Goal: Communication & Community: Answer question/provide support

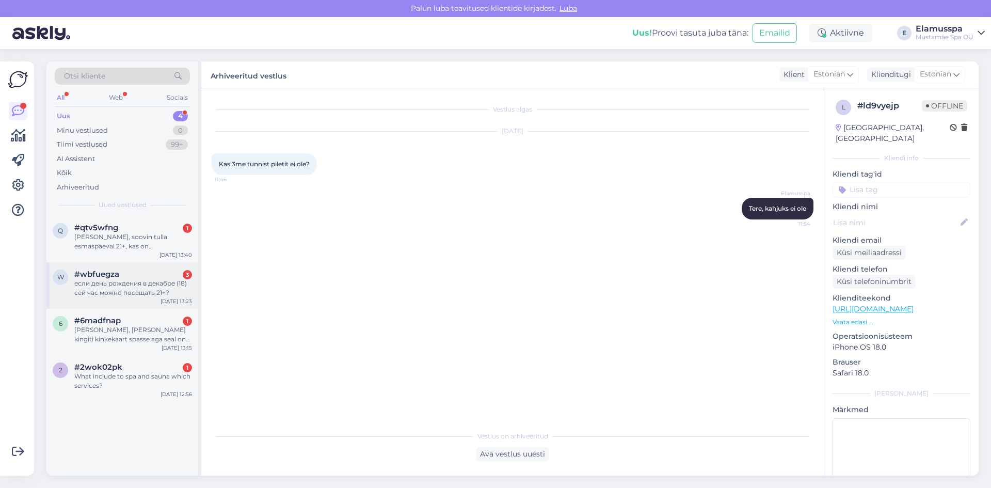
click at [184, 294] on div "если день рождения в декабре (18) сей час можно посещать 21+?" at bounding box center [133, 288] width 118 height 19
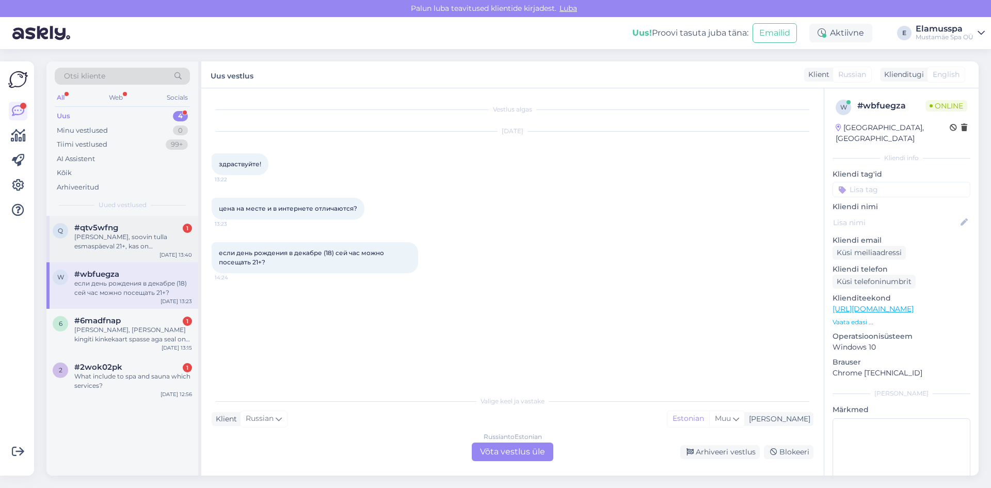
click at [152, 248] on div "[PERSON_NAME], soovin tulla esmaspäeval 21+, kas on [PERSON_NAME] broneering?" at bounding box center [133, 241] width 118 height 19
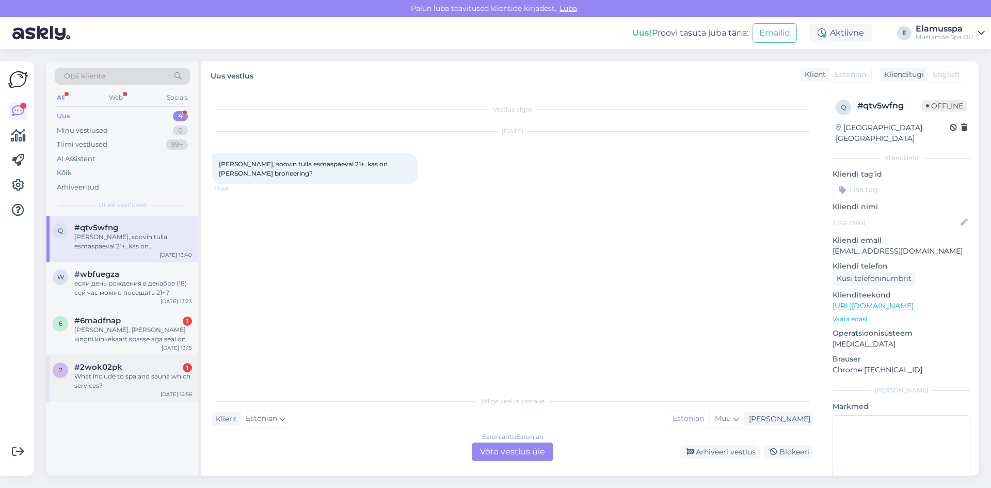
click at [136, 361] on div "2 #2wok02pk 1 What include to spa and sauna which services? [DATE] 12:56" at bounding box center [122, 378] width 152 height 46
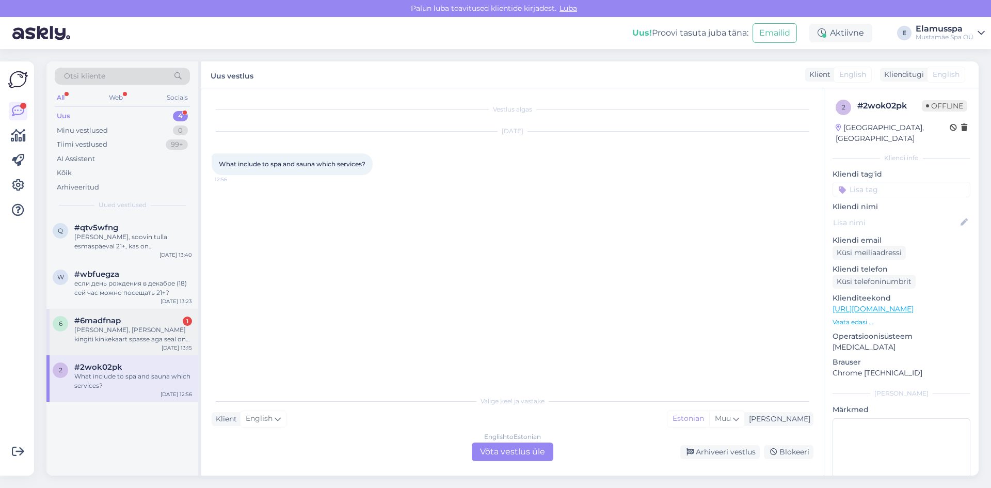
click at [131, 340] on div "[PERSON_NAME], [PERSON_NAME] kingiti kinkekaart spasse aga seal on kirjas esmas…" at bounding box center [133, 334] width 118 height 19
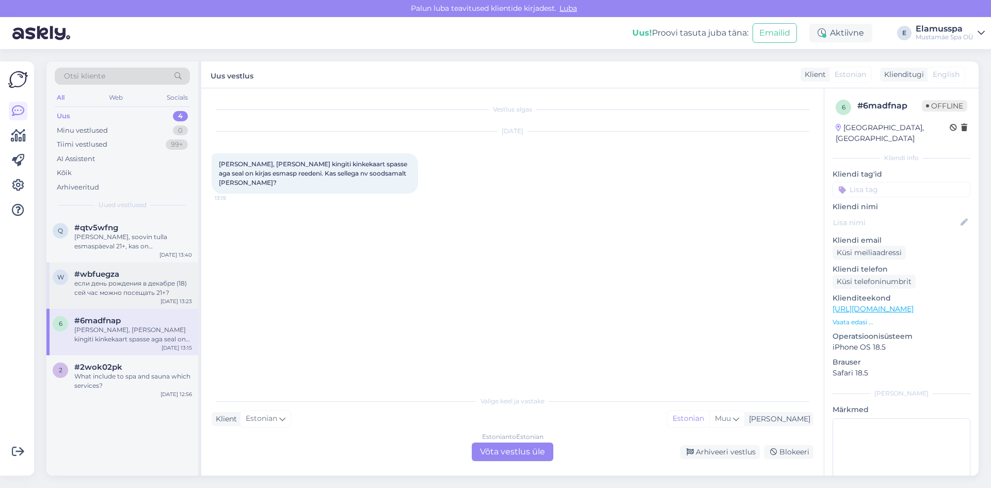
click at [124, 283] on div "если день рождения в декабре (18) сей час можно посещать 21+?" at bounding box center [133, 288] width 118 height 19
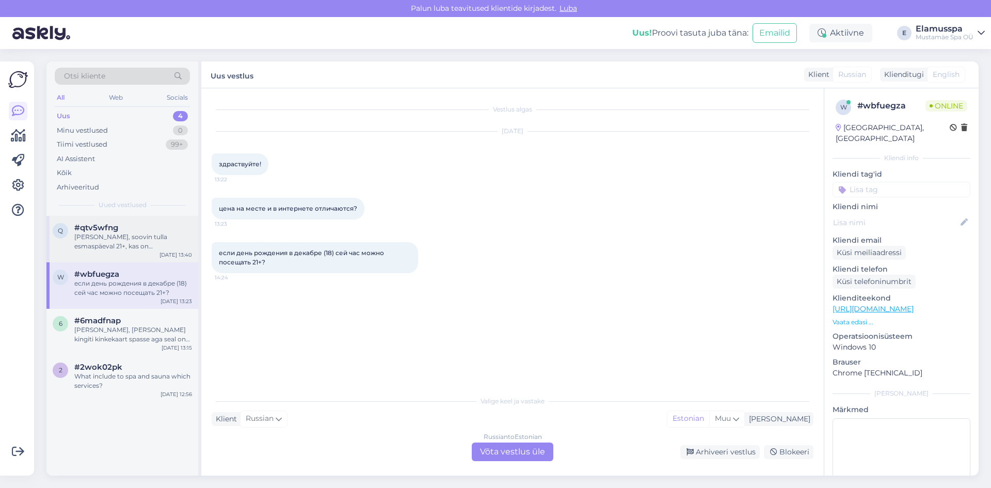
click at [129, 242] on div "[PERSON_NAME], soovin tulla esmaspäeval 21+, kas on [PERSON_NAME] broneering?" at bounding box center [133, 241] width 118 height 19
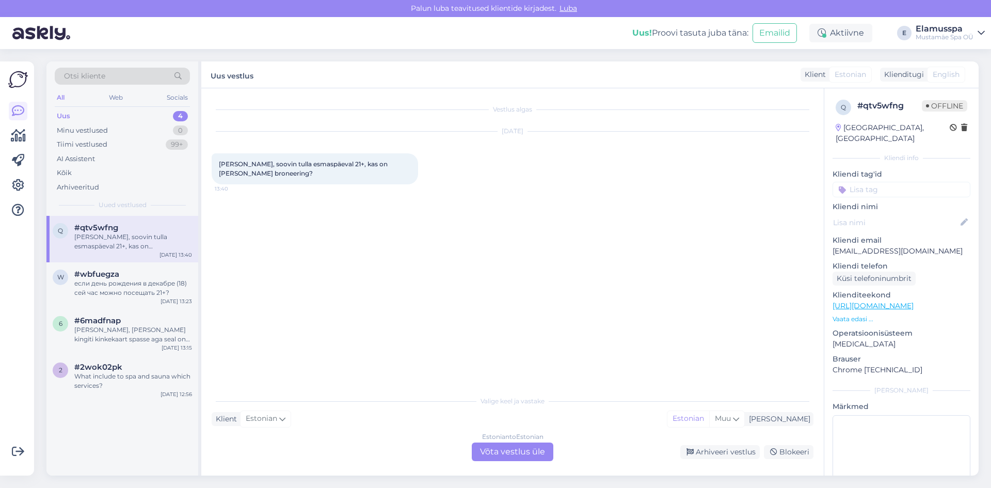
click at [501, 440] on div "Estonian to Estonian" at bounding box center [512, 436] width 61 height 9
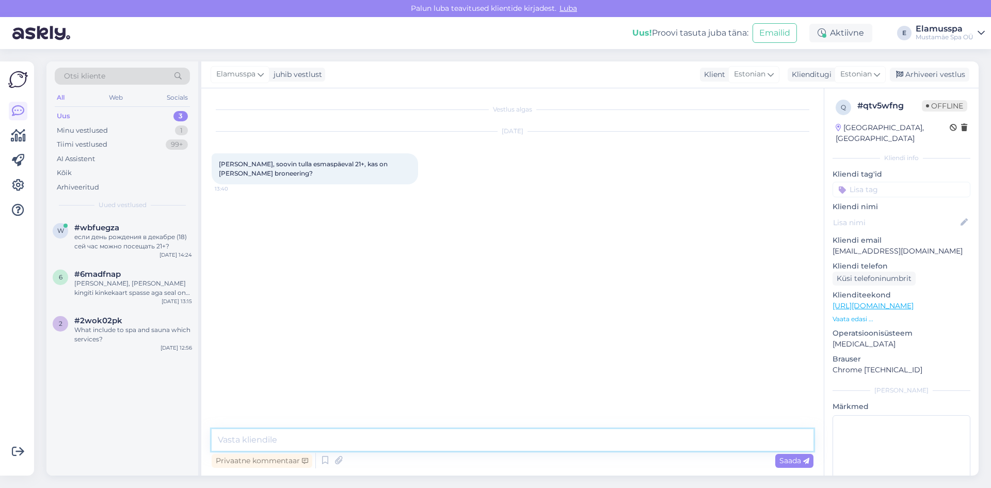
click at [453, 444] on textarea at bounding box center [513, 440] width 602 height 22
type textarea "Tere, ei [PERSON_NAME]"
click at [925, 75] on div "Arhiveeri vestlus" at bounding box center [929, 75] width 79 height 14
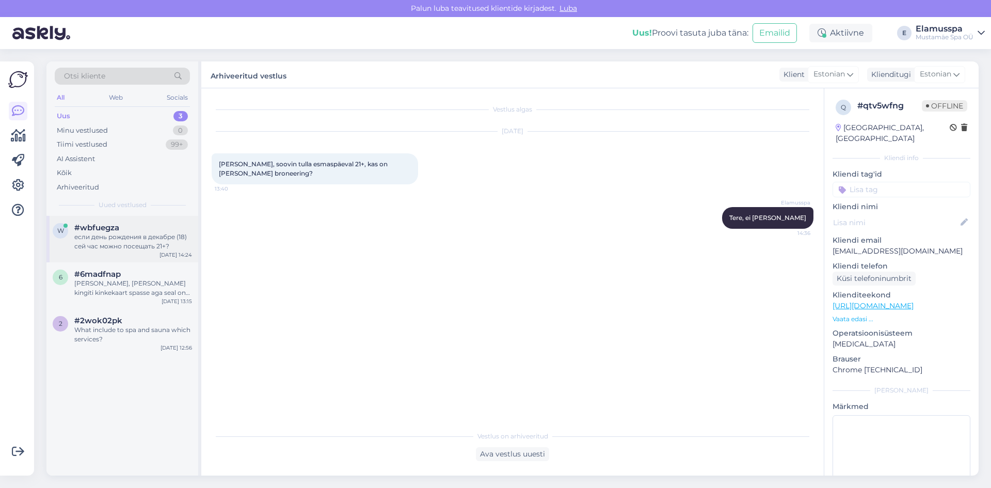
click at [178, 234] on div "если день рождения в декабре (18) сей час можно посещать 21+?" at bounding box center [133, 241] width 118 height 19
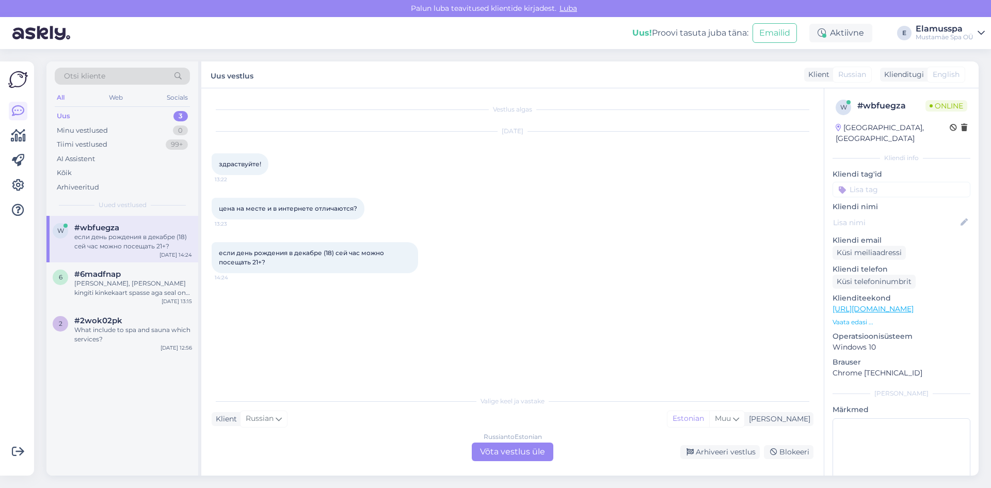
click at [488, 454] on div "Russian to Estonian Võta vestlus üle" at bounding box center [513, 451] width 82 height 19
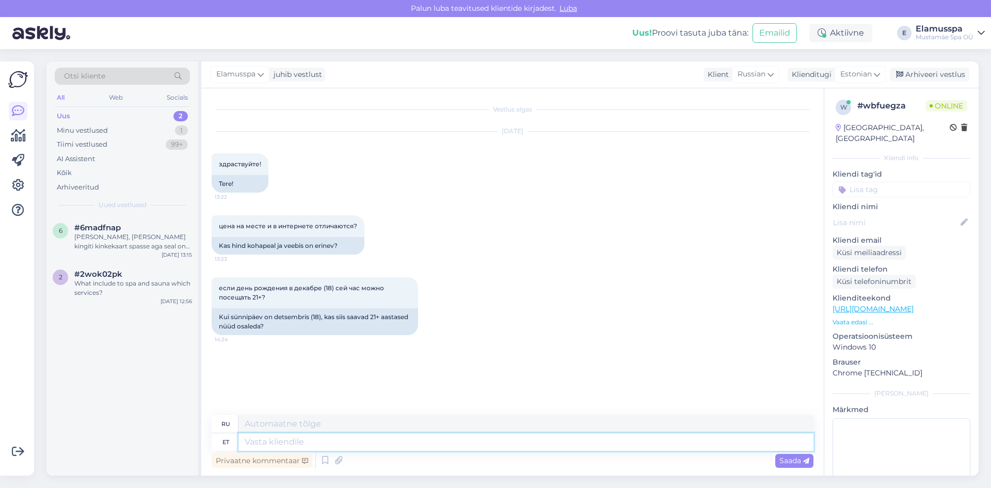
click at [389, 448] on textarea at bounding box center [525, 442] width 575 height 18
type textarea "Здра"
type textarea "Привет"
type textarea "Здравствуйте,"
type textarea "Привет,"
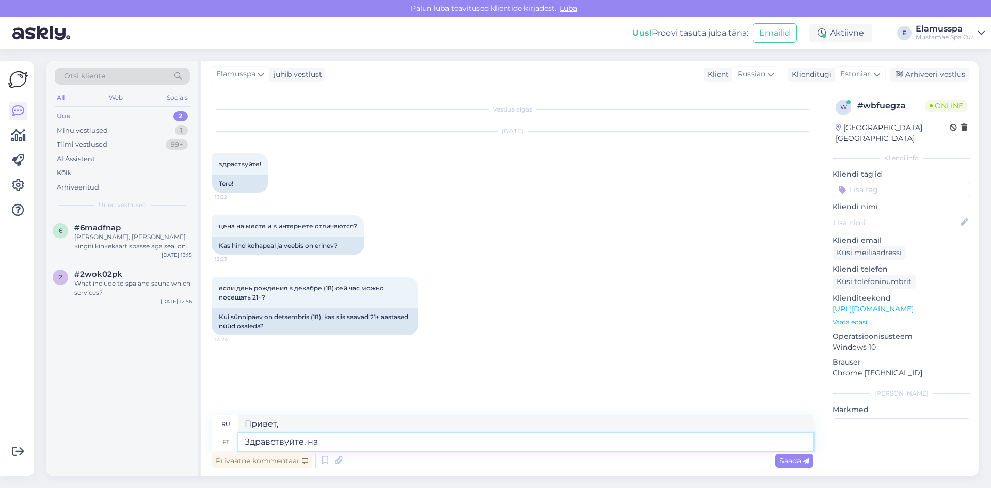
type textarea "Здравствуйте, на м"
type textarea "Здравствуйте, на"
type textarea "Здравствуйте, на месте о"
type textarea "Здравствуйте, на месте"
type textarea "Здравствуйте, на"
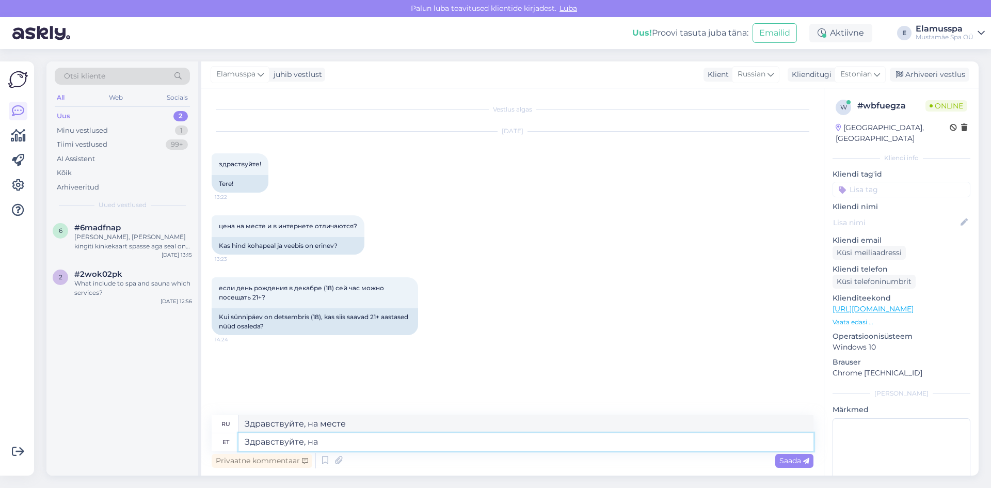
type textarea "Здравствуйте, на"
type textarea "Здравствуйте,"
type textarea "Привет,"
type textarea "Здравствуйте, могут"
type textarea "Здравствуйте, может"
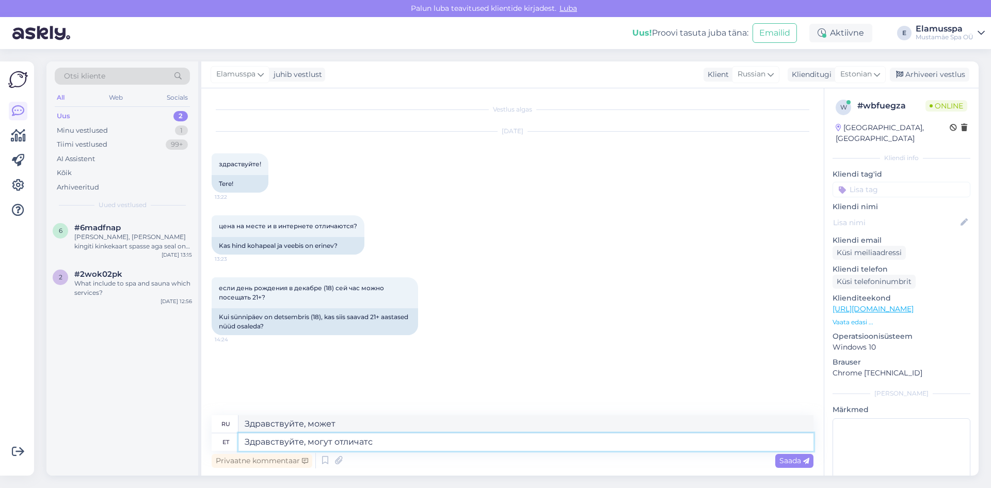
type textarea "Здравствуйте, могут отличатся"
type textarea "Привет, ты можешь изменить ситуацию."
type textarea "Здравствуйте, могут отличатся"
type textarea "Привет, они могут быть разными."
type textarea "Здравствуйте, могут отличатбся в"
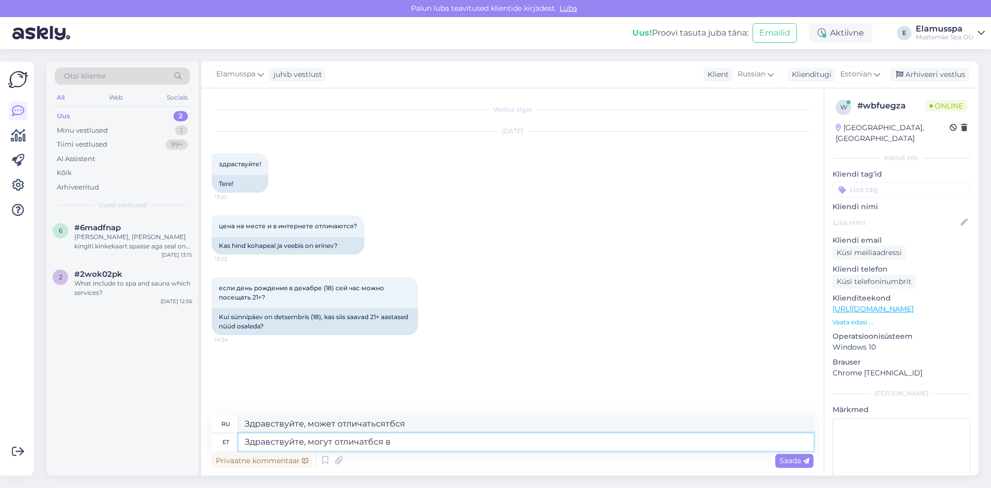
type textarea "Здравствуйте, может отличатьсябся в"
type textarea "Здравствуйте, могут отличатбся в зависи"
type textarea "Привет, ты можешь отличаться."
type textarea "Здравствуйте, могут отличатбся в зависимости от с"
type textarea "Здравствуйте, может отличиться в улучшении"
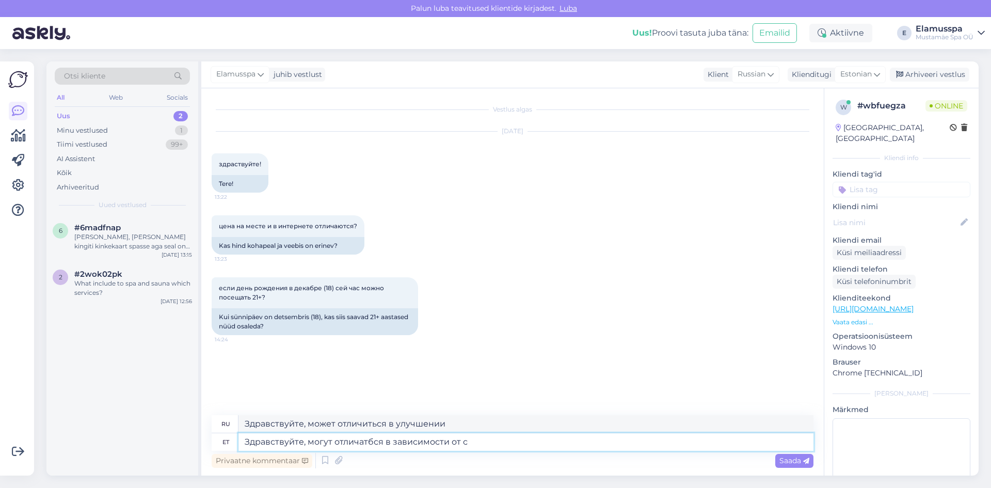
type textarea "Здравствуйте, могут отличатбся в зависимости от са"
type textarea "Здравствуйте, мы можем отличиться в улучшении от"
type textarea "Здравствуйте, могут отличатбся в зависимости от сайта."
type textarea "Здравствуйте, на разных сайтах все может отличаться."
type textarea "Здравствуйте, могут отличатбся в зависимости от сайта. В 2"
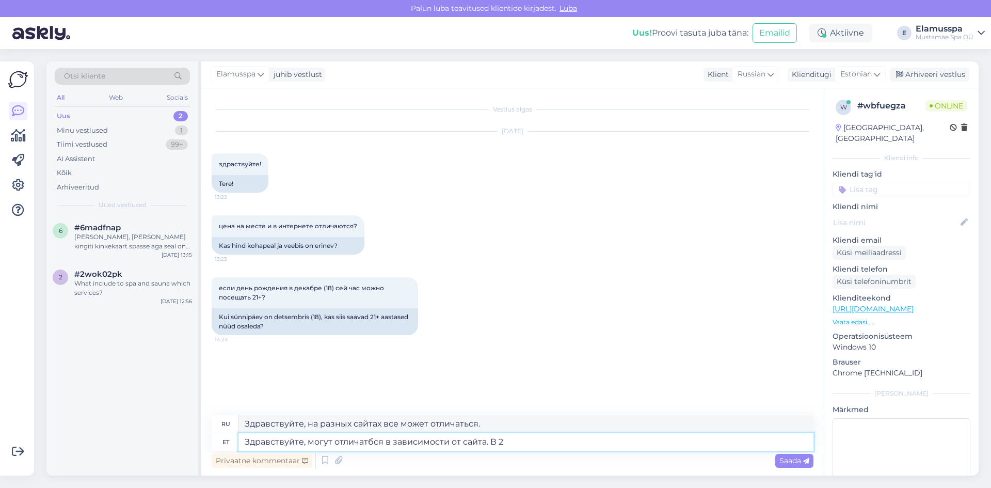
type textarea "Здравствуйте, на разных сайтах может быть по-разному."
type textarea "Здравствуйте, могут отличатбся в зависимости от сайта. В 21+"
type textarea "Здравствуйте, вы можете отличаться в зависимости от сайта. В 21+"
type textarea "Здравствуйте, могут отличатбся в зависимости от сайта. В 21+ можно то"
type textarea "Здравствуйте, вы можете отличаться в зависимости от сайта. В 21+ возможно."
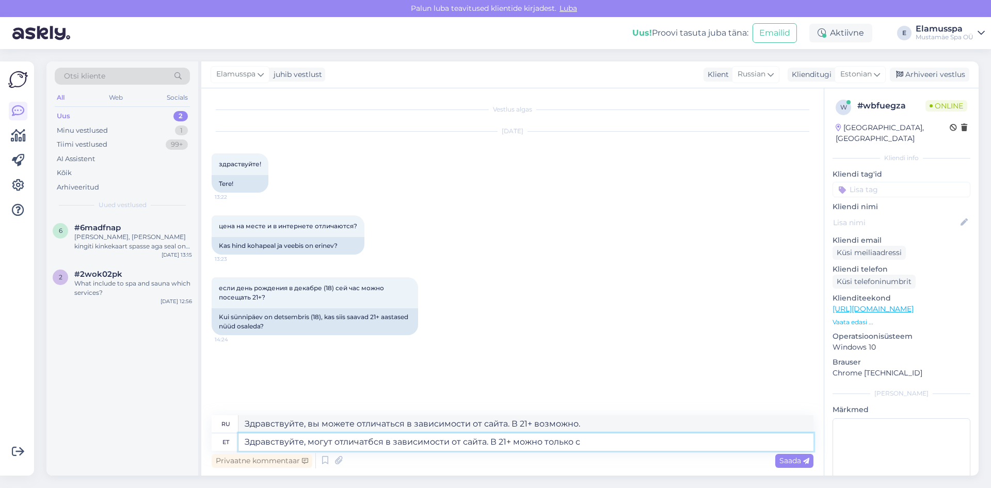
type textarea "Здравствуйте, могут отличатбся в зависимости от сайта. В 21+ можно только с"
type textarea "Здравствуйте, вы можете отличаться в зависимости от сайта. Возможно только для …"
type textarea "Здравствуйте, могут отличатбся в зависимости от сайта. В 21+ можно только с 18"
type textarea "Здравствуйте, вы можете отличаться в зависимости от сайта. В 21+ можно только с"
type textarea "Здравствуйте, могут отличатбся в зависимости от сайта. В 21+ можно только с 18."
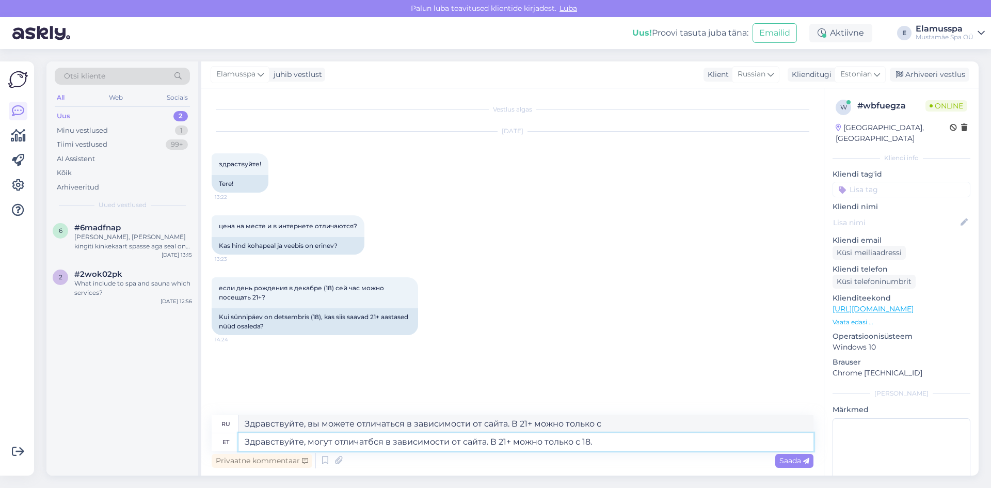
type textarea "Здравствуйте, у вас всё может отличаться в зависимости от сайта. В 21+ можно то…"
click at [370, 442] on textarea "Здравствуйте, могут отличатбся в зависимости от сайта. В 21+ можно только с 18." at bounding box center [525, 442] width 575 height 18
type textarea "Здравствуйте, могут отличаться в зависимости от сайта. В 21+ можно только с 18."
type textarea "Здравствуйте, на разных сайтах может отличаться. В 21+ можно только с 18."
type textarea "Здравствуйте, могут отличаться в зависимости от сайта. В 21+ можно только с 18."
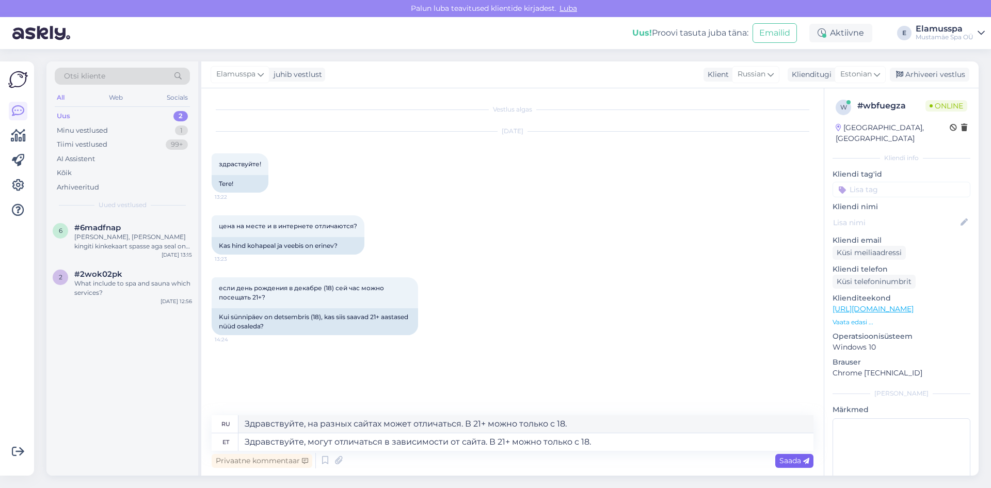
click at [776, 462] on div "Saada" at bounding box center [794, 461] width 38 height 14
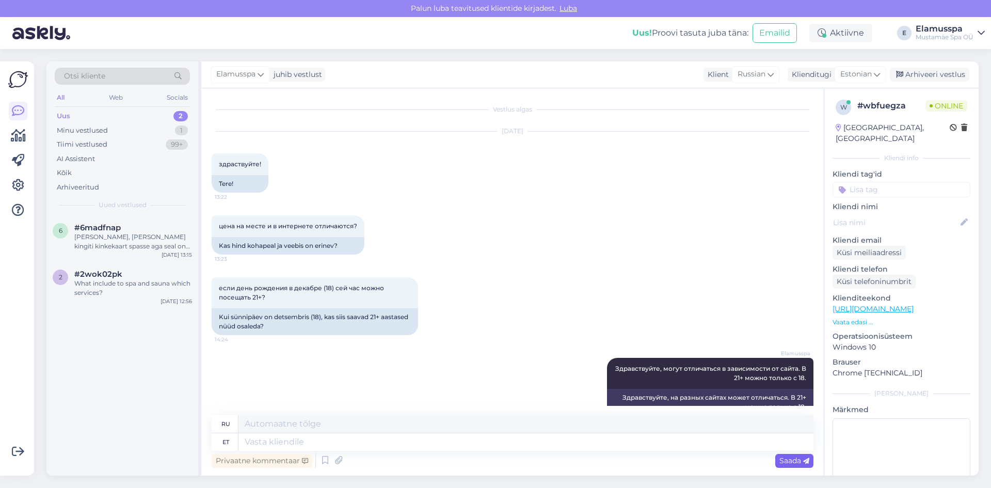
scroll to position [21, 0]
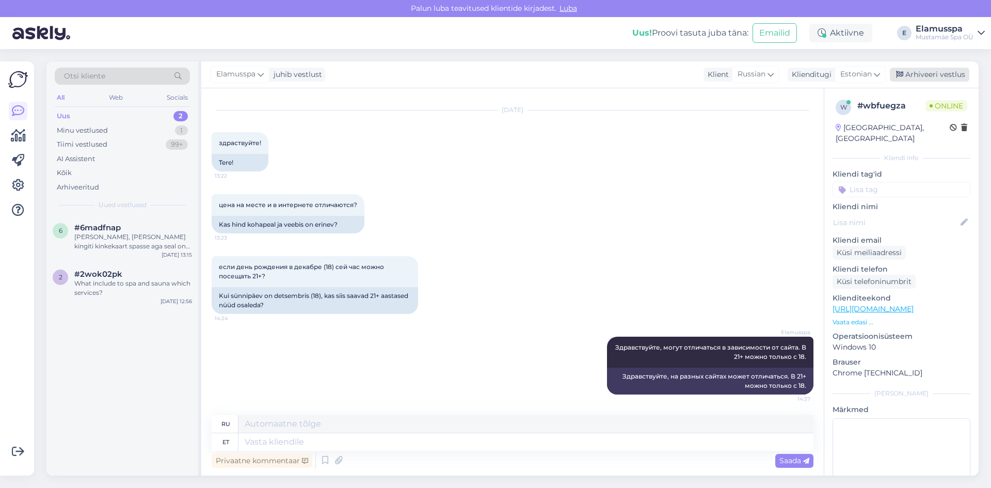
click at [940, 76] on div "Arhiveeri vestlus" at bounding box center [929, 75] width 79 height 14
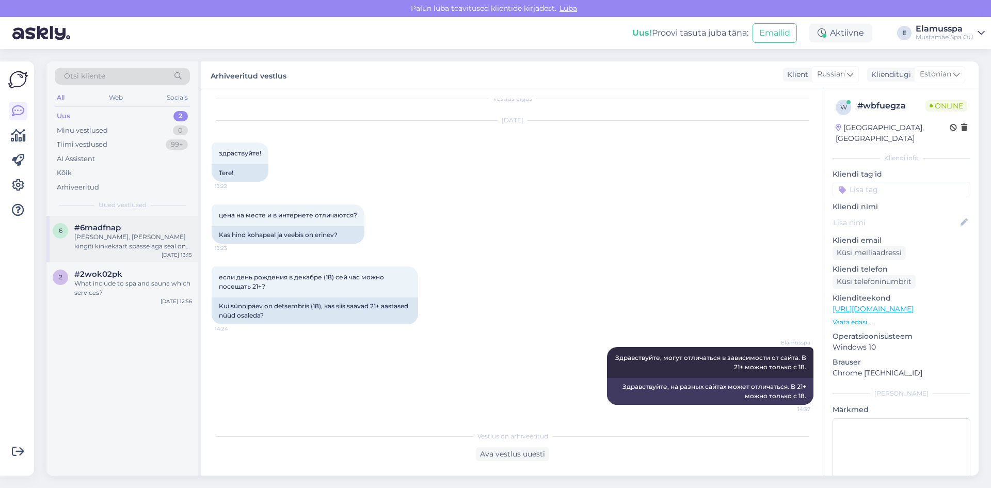
click at [89, 247] on div "[PERSON_NAME], [PERSON_NAME] kingiti kinkekaart spasse aga seal on kirjas esmas…" at bounding box center [133, 241] width 118 height 19
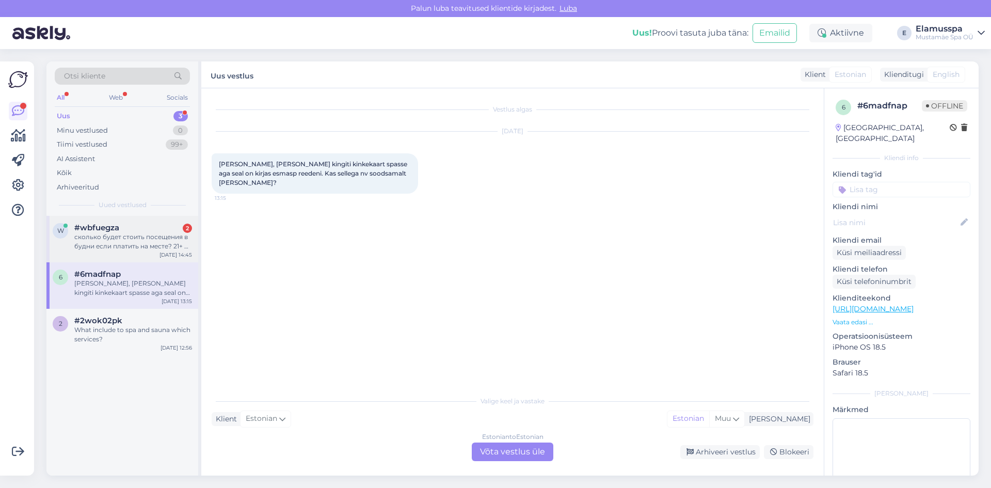
click at [142, 236] on div "сколько будет стоить посещения в будни если платить на месте? 21+ на двоих" at bounding box center [133, 241] width 118 height 19
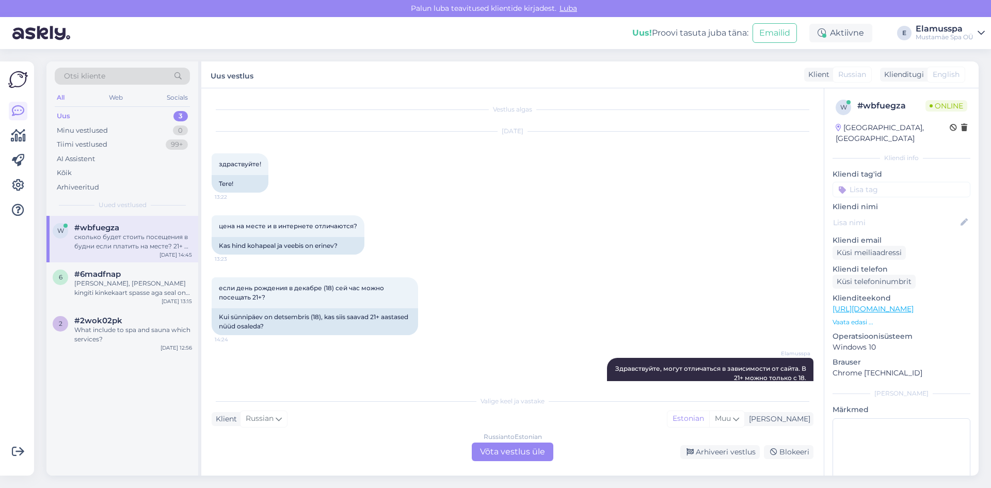
scroll to position [153, 0]
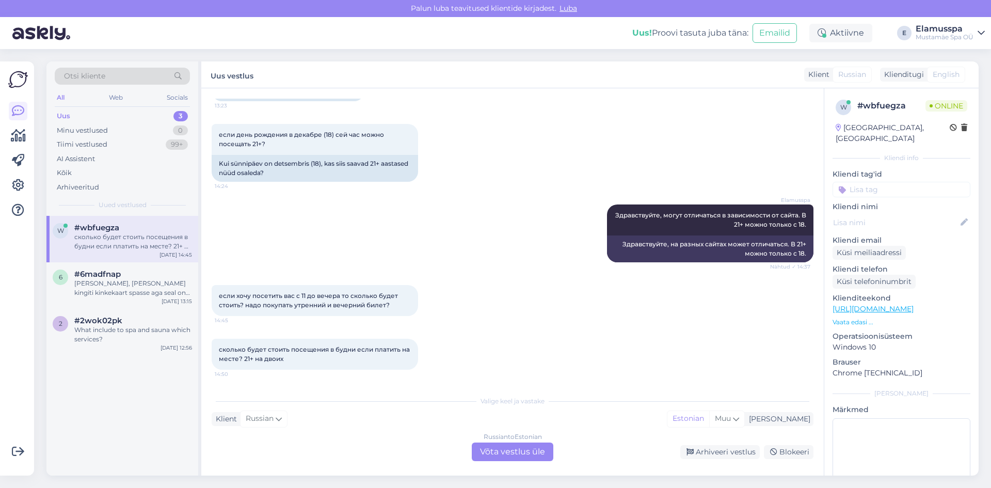
click at [527, 455] on div "Russian to Estonian Võta vestlus üle" at bounding box center [513, 451] width 82 height 19
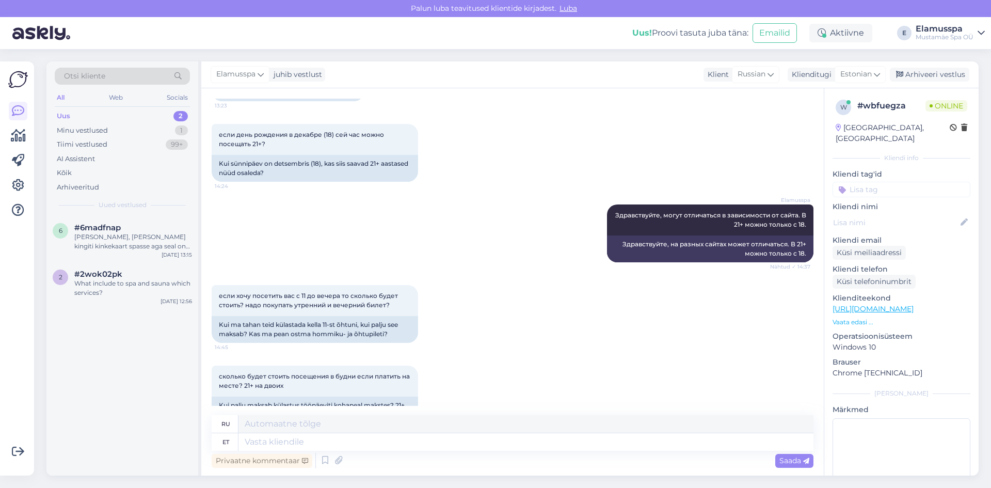
scroll to position [182, 0]
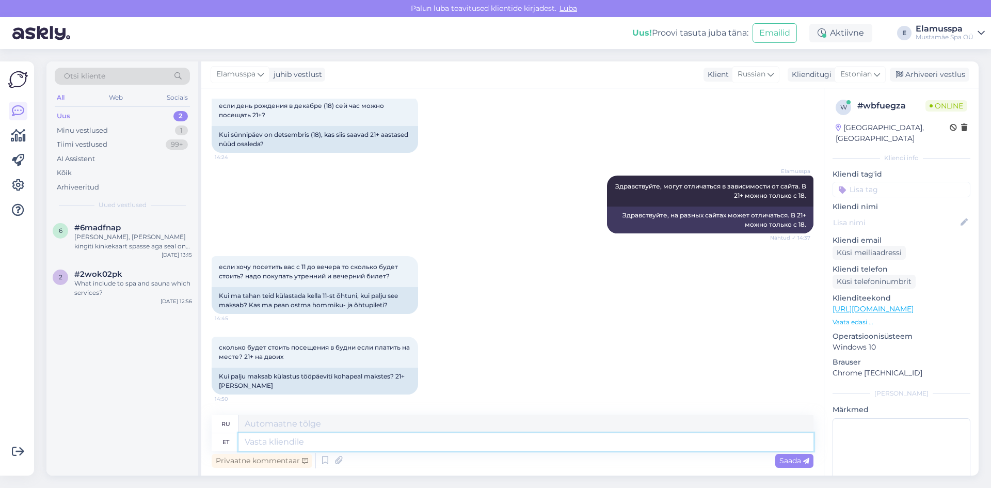
click at [589, 442] on textarea at bounding box center [525, 442] width 575 height 18
type textarea "Tere,"
type textarea "Привет,"
type textarea "Tere, enne 1"
type textarea "Привет, до того как"
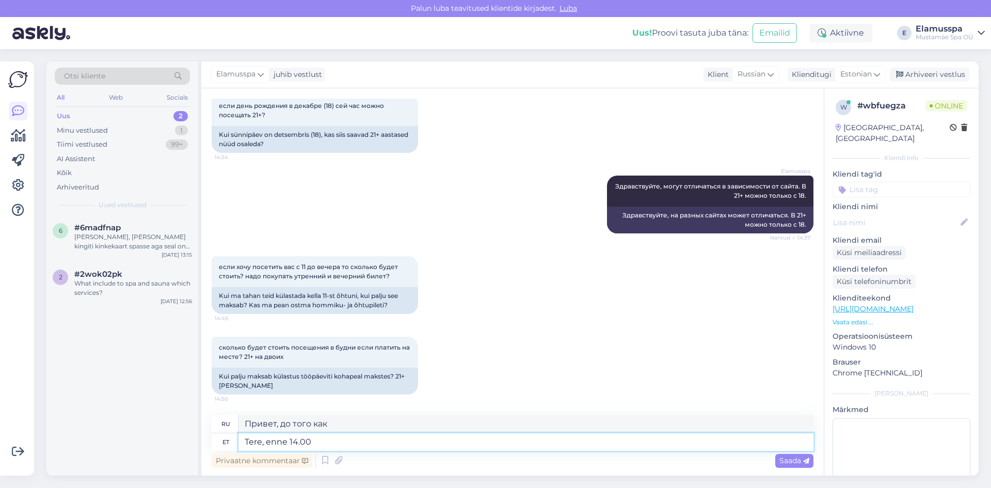
type textarea "Tere, enne 14.00 m"
type textarea "Здравствуйте, до 14.00"
type textarea "Tere, enne 14.00 maksab"
type textarea "Здравствуйте, до 14.00 это стоит"
type textarea "Tere, enne 14.00 maksab üje"
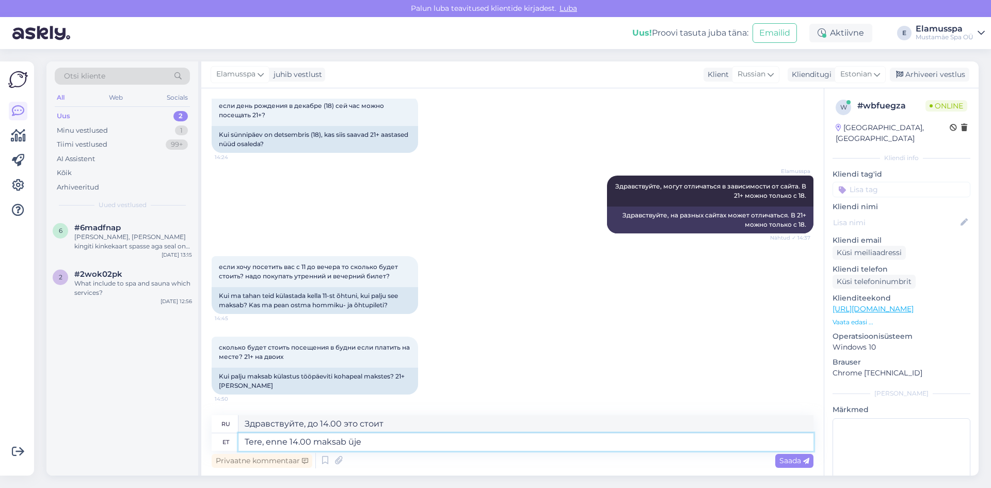
type textarea "Здравствуйте, до 14.00 это стоит один"
type textarea "Tere, enne 14.00 maksab üje inimes k"
type textarea "Здравствуйте, до 14.00 стоимость составляет на одного человека."
type textarea "Tere, enne 14.00 maksab üje inimes kohta 3"
type textarea "Здравствуйте, до 14.00 взимается плата за место с человека."
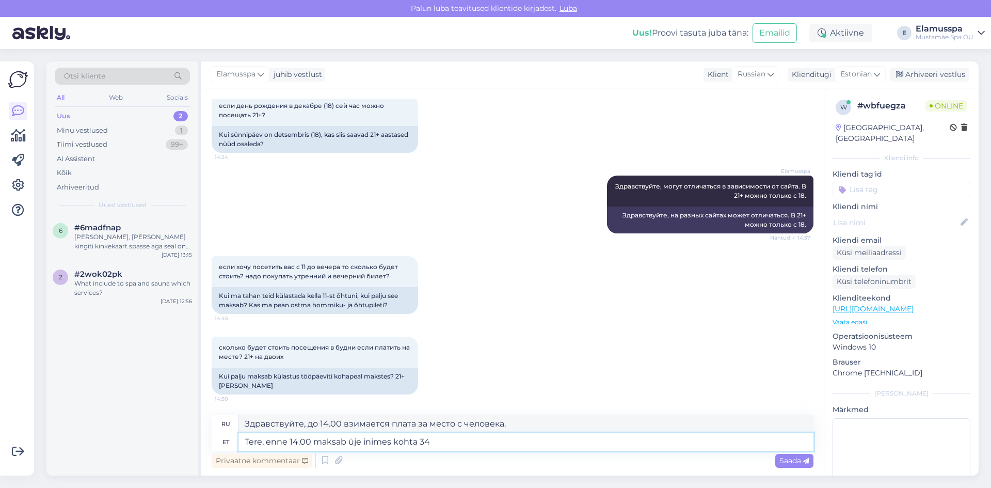
type textarea "Tere, enne 14.00 maksab üje inimes kohta 34 j"
type textarea "Здравствуйте, до 14.00 цена на человека составляет 34."
type textarea "Tere, enne 14.00 maksab üje inimes kohta 34 ja"
type textarea "Здравствуйте, до 14.00 цена на человека составляет 34 и"
type textarea "Tere, enne 14.00 maksab üje inimes kohta 34 [PERSON_NAME] 1"
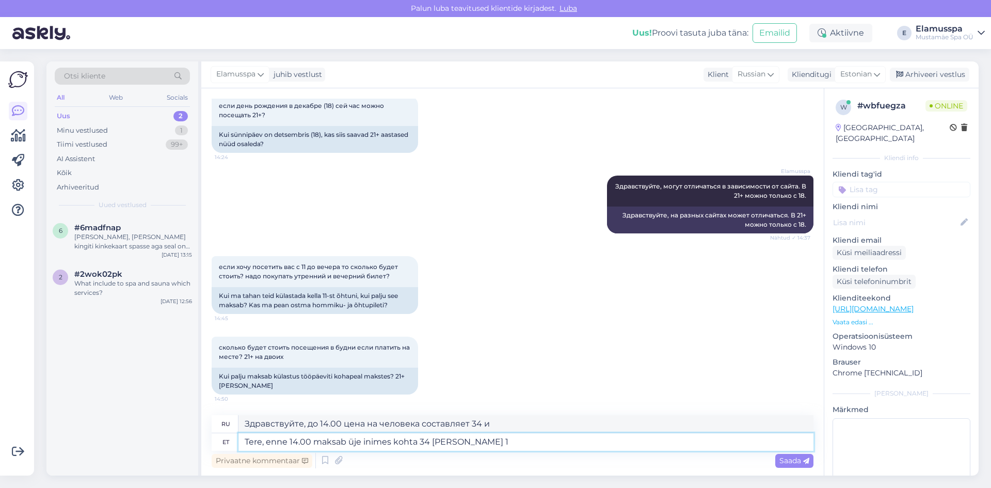
type textarea "Здравствуйте, до 14.00 цена на человека 34, после"
type textarea "Tere, enne 14.00 maksab üje inimes kohta 34 [PERSON_NAME] 14.00"
type textarea "Здравствуйте, до 14.00 цена на человека 34, после 14.00"
type textarea "Tere, enne 14.00 maksab üje inimes kohta 34 [PERSON_NAME] 14.00 39 e"
type textarea "Здравствуйте, до 14.00 цена на человека составляет 34, после 14.00 39."
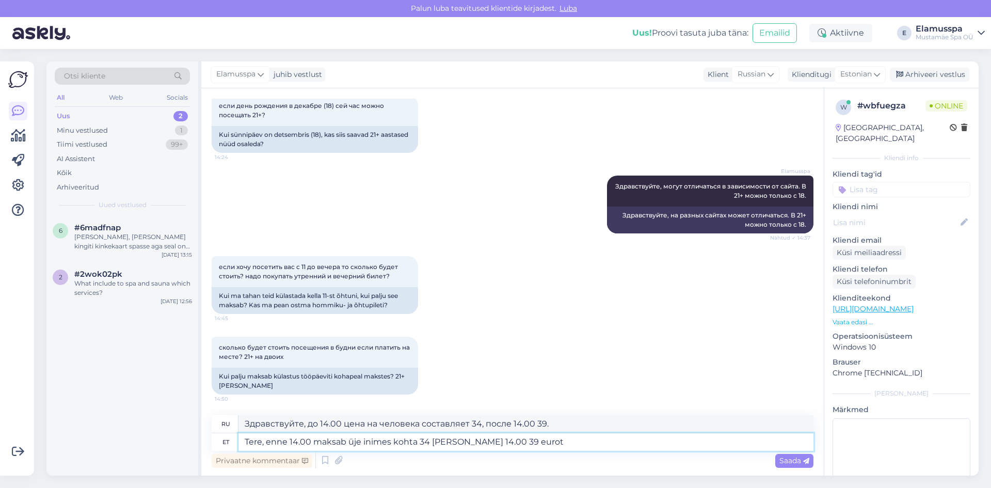
type textarea "Tere, enne 14.00 maksab üje inimes kohta 34 [PERSON_NAME] 14.00 39 eurot."
type textarea "Здравствуйте, до 14.00 стоимость на человека составляет 34 евро, после 14.00 — …"
type textarea "Tere, enne 14.00 maksab üje inimes kohta 34 [PERSON_NAME] 14.00 39 eurot."
click at [800, 462] on span "Saada" at bounding box center [795, 460] width 30 height 9
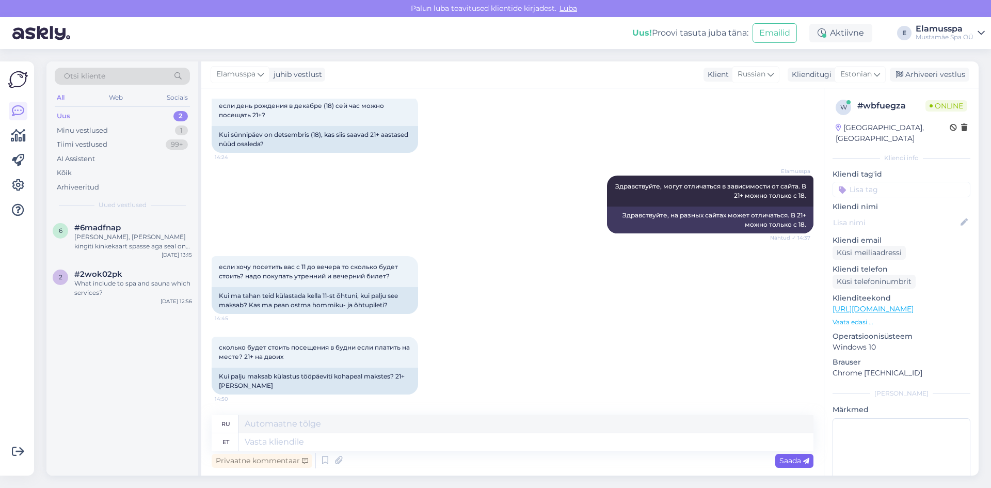
scroll to position [263, 0]
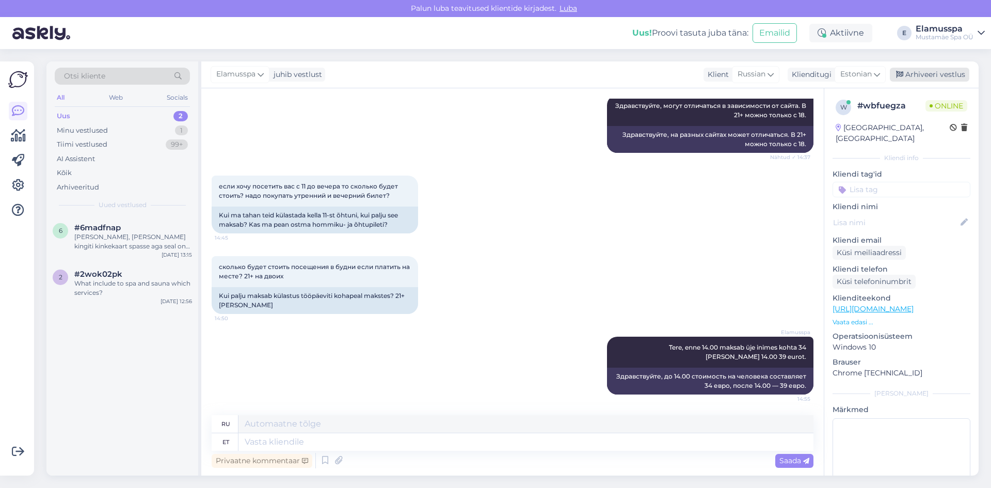
click at [942, 69] on div "Arhiveeri vestlus" at bounding box center [929, 75] width 79 height 14
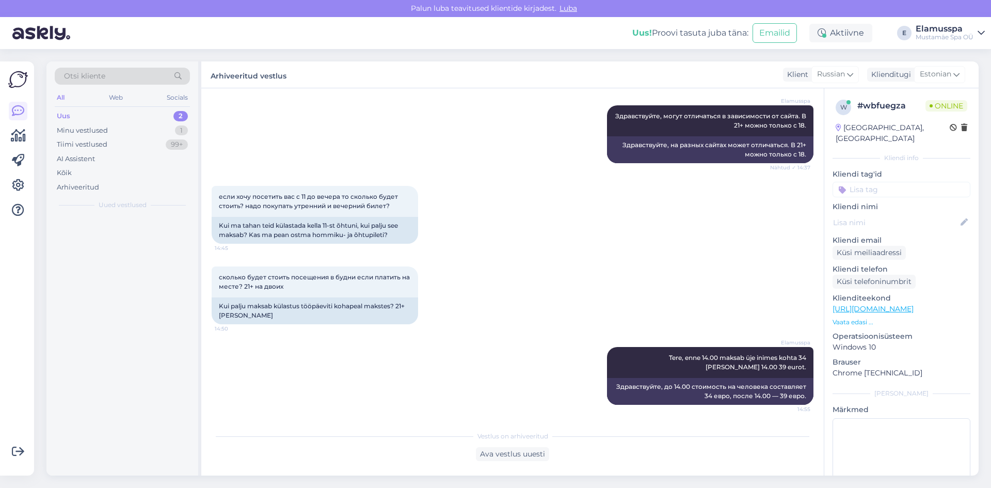
scroll to position [252, 0]
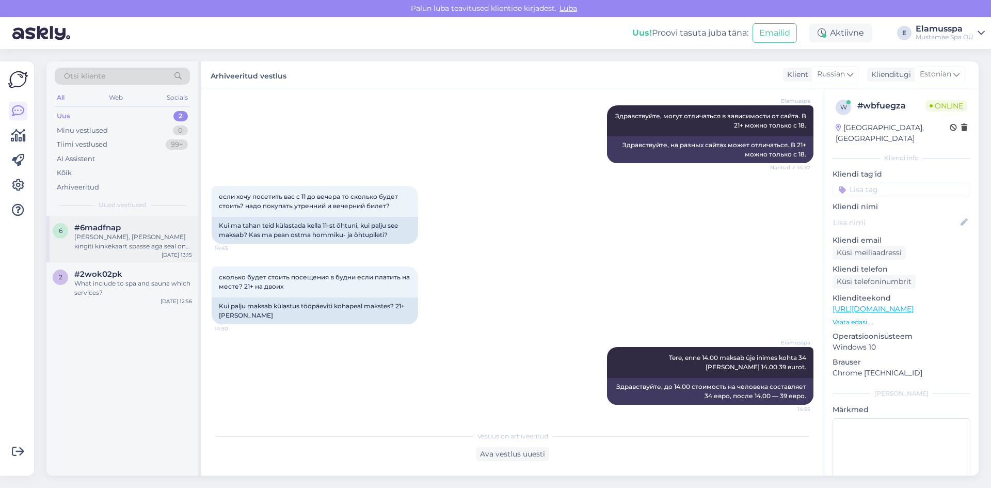
click at [130, 232] on div "#6madfnap" at bounding box center [133, 227] width 118 height 9
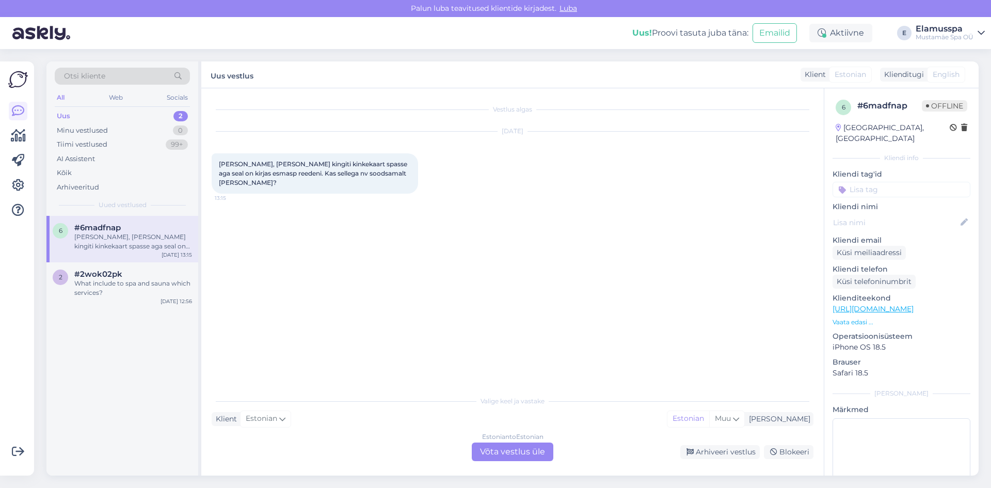
scroll to position [0, 0]
click at [523, 441] on div "Estonian to Estonian" at bounding box center [512, 436] width 61 height 9
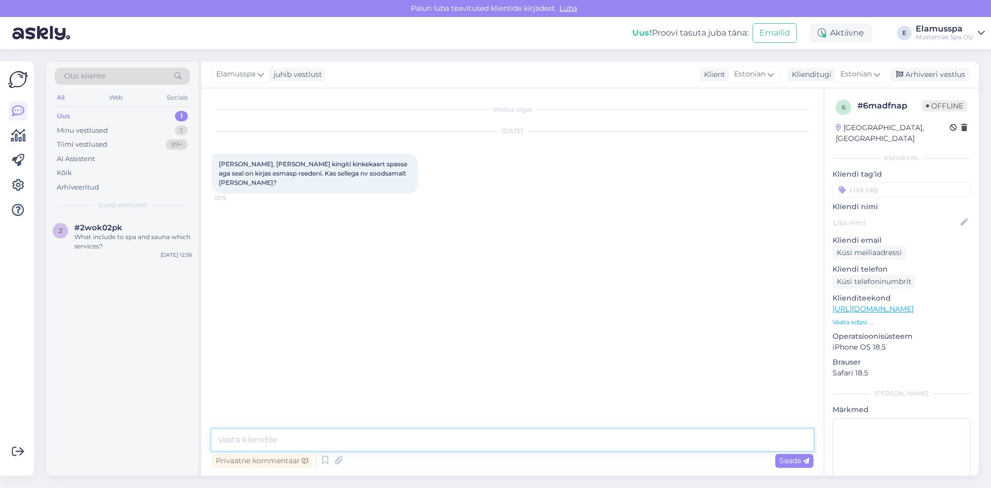
click at [507, 433] on textarea at bounding box center [513, 440] width 602 height 22
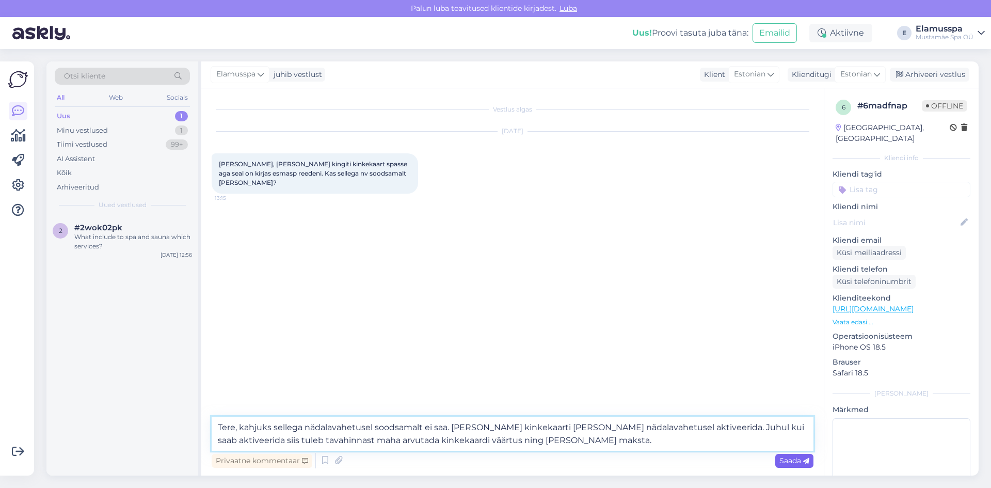
type textarea "Tere, kahjuks sellega nädalavahetusel soodsamalt ei saa. [PERSON_NAME] kinkekaa…"
click at [781, 459] on span "Saada" at bounding box center [795, 460] width 30 height 9
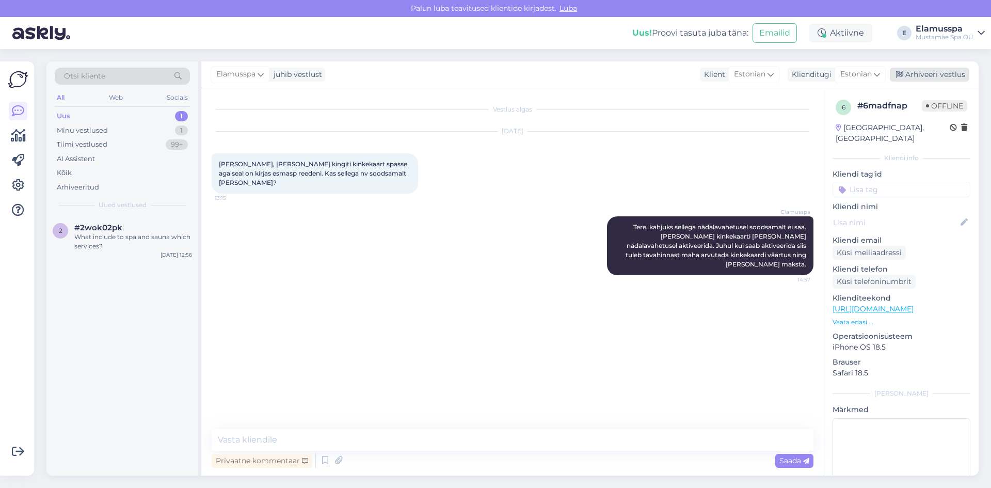
click at [914, 73] on div "Arhiveeri vestlus" at bounding box center [929, 75] width 79 height 14
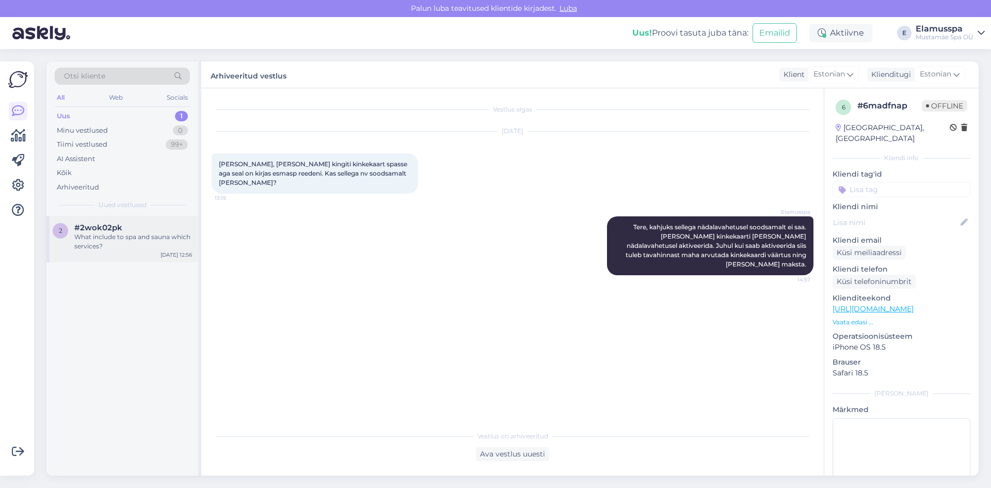
click at [62, 241] on div "2 #2wok02pk What include to spa and sauna which services?" at bounding box center [122, 237] width 139 height 28
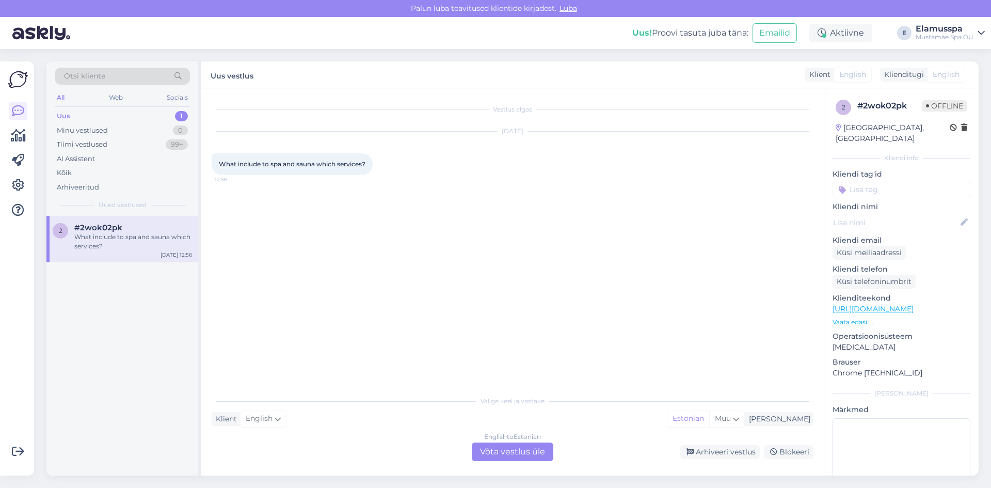
click at [532, 453] on div "English to Estonian Võta vestlus üle" at bounding box center [513, 451] width 82 height 19
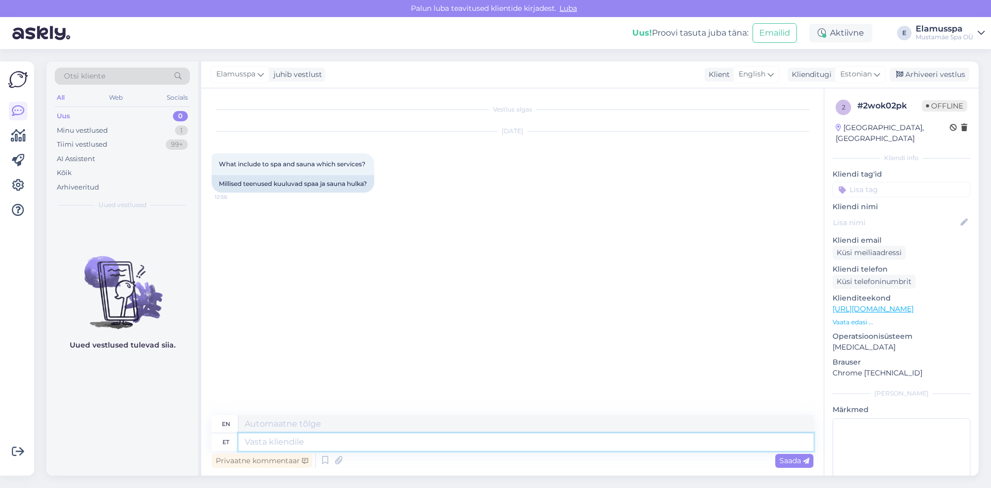
click at [525, 446] on textarea at bounding box center [525, 442] width 575 height 18
type textarea "Tere,"
type textarea "Hello,"
type textarea "Tere, elamusspa"
type textarea "Hello, experience spa"
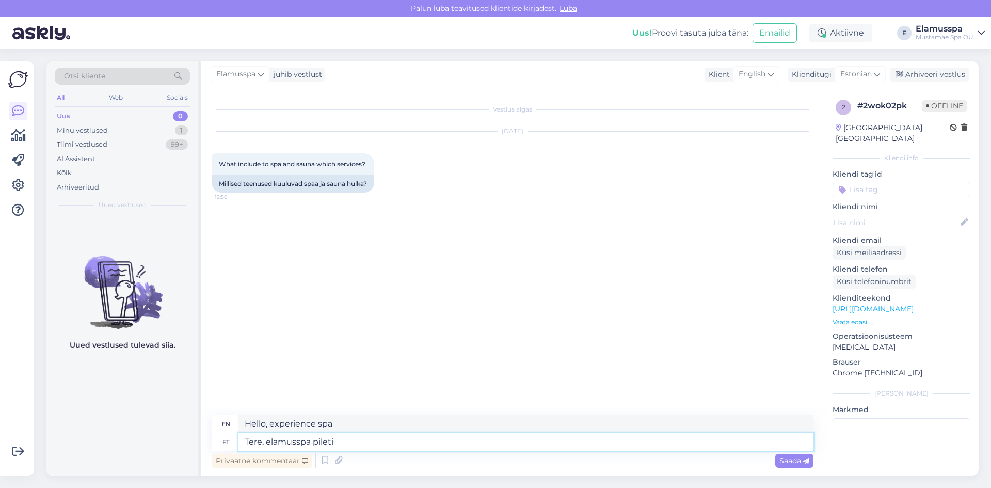
type textarea "Tere, elamusspa pileti s"
type textarea "Hello, experience spa ticket"
type textarea "Tere, elamusspa pileti siss"
type textarea "Hello, the spa experience ticket is included."
type textarea "Tere, el"
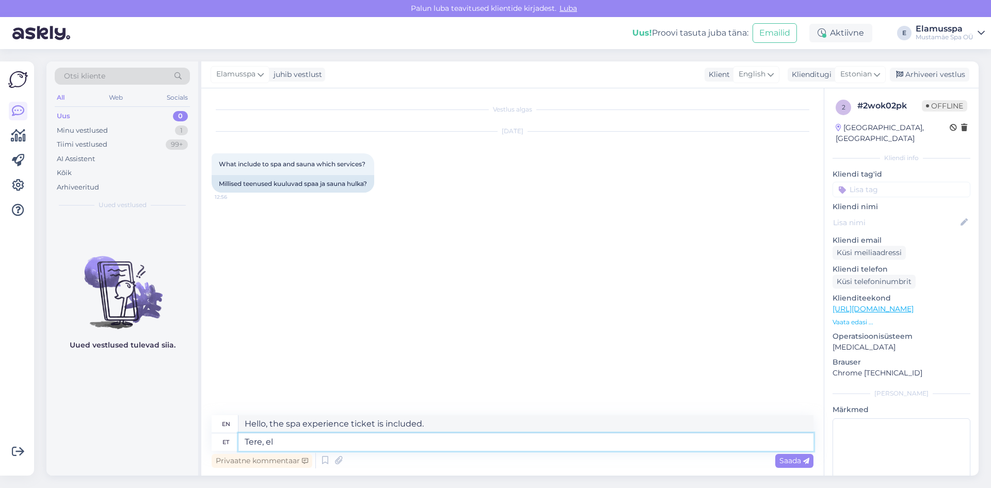
type textarea "Hello, experience spa ticket"
type textarea "Tere, e"
type textarea "Hello, experience spa"
type textarea "Tere,"
type textarea "Hello,"
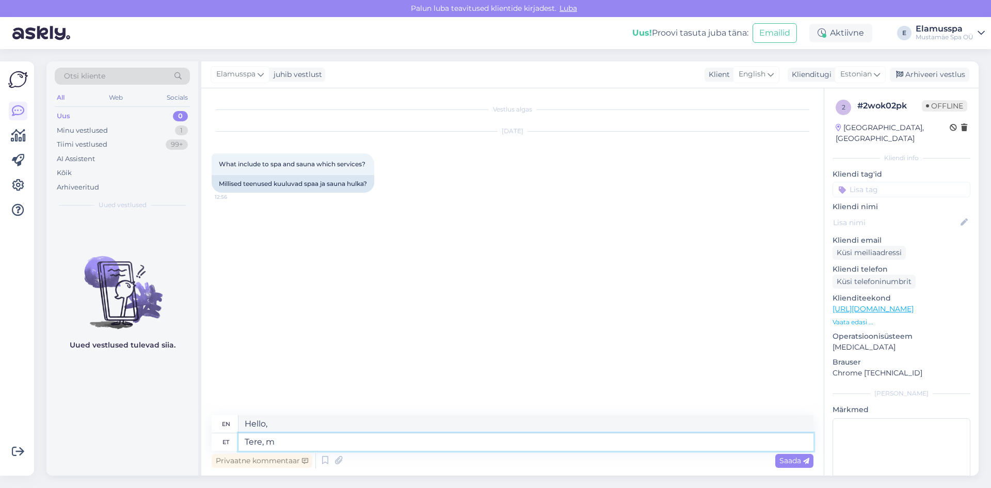
type textarea "Tere, mi"
type textarea "Hello, we"
type textarea "Tere, millist s"
type textarea "Hello, what kind?"
type textarea "Tere, millist spaad"
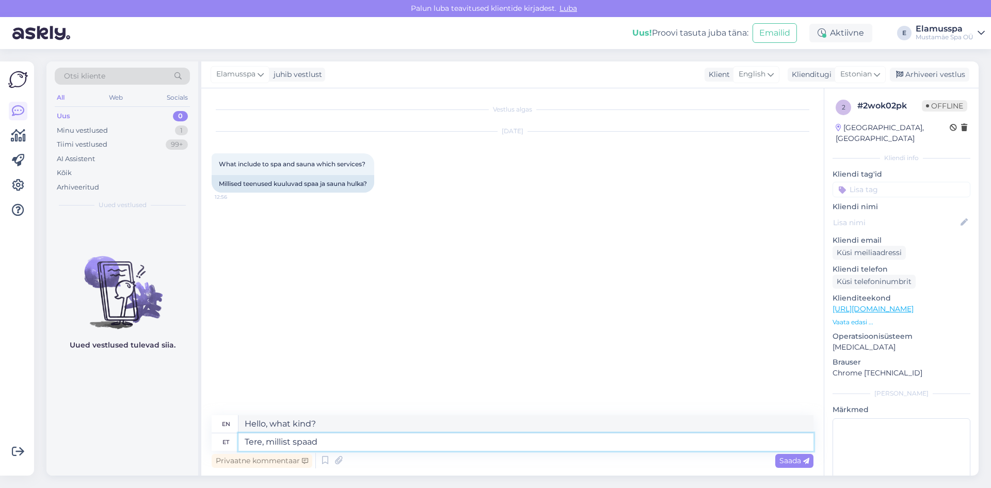
type textarea "Hello, what kind of spa?"
type textarea "Tere, millist spaad te"
type textarea "Hello, what kind of spa do you have?"
type textarea "Tere, millist spaad te mõtlete"
type textarea "Hi, what kind of spa are you thinking of?"
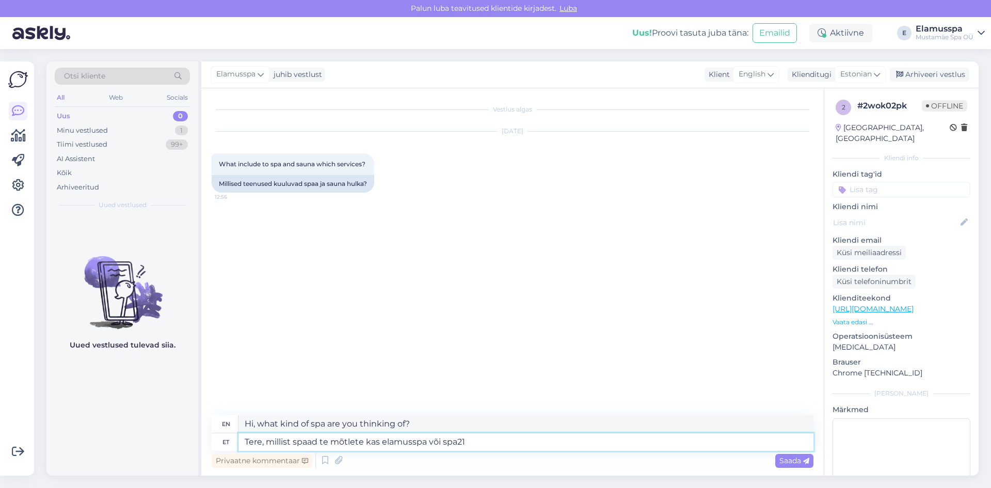
type textarea "Tere, millist spaad te mõtlete kas elamusspa või spa21+"
type textarea "Hello, which spa are you thinking of, an experience spa or spa21+?"
type textarea "Tere, millist spaad te mõtlete kas elamusspa või spa21+"
click at [790, 461] on span "Saada" at bounding box center [795, 460] width 30 height 9
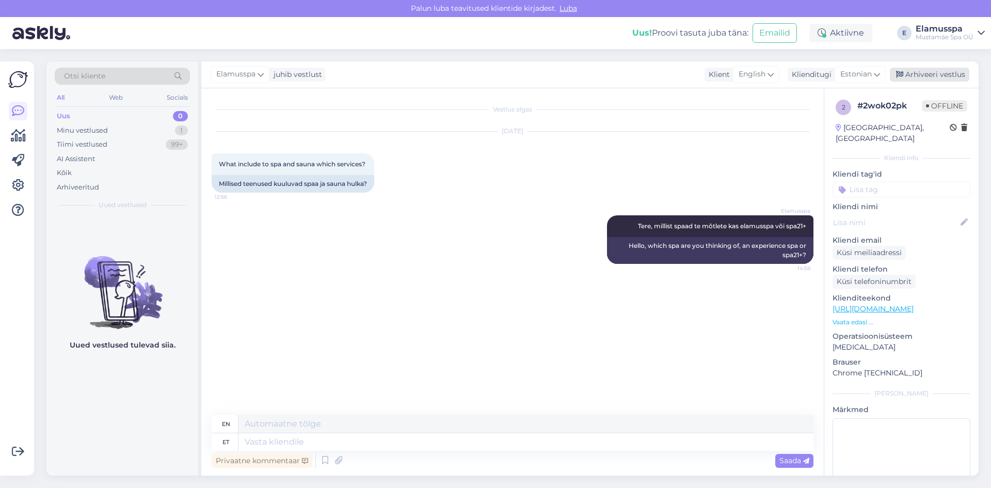
click at [935, 76] on div "Arhiveeri vestlus" at bounding box center [929, 75] width 79 height 14
